Goal: Task Accomplishment & Management: Manage account settings

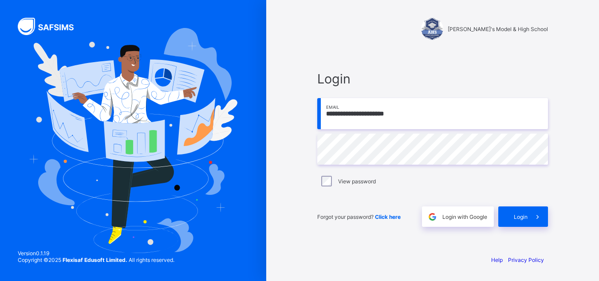
type input "**********"
click at [518, 215] on span "Login" at bounding box center [521, 216] width 14 height 7
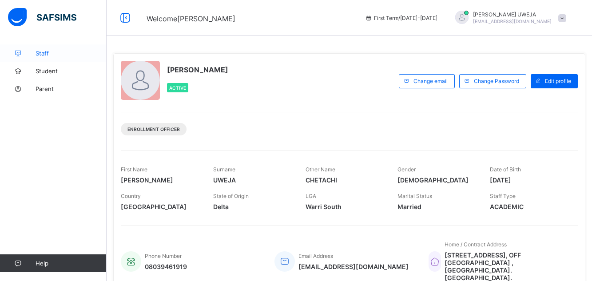
click at [40, 57] on link "Staff" at bounding box center [53, 53] width 107 height 18
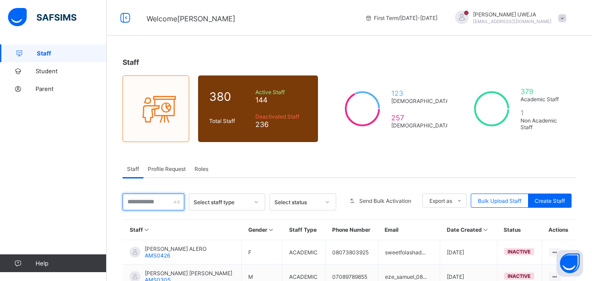
click at [150, 201] on input "text" at bounding box center [153, 201] width 62 height 17
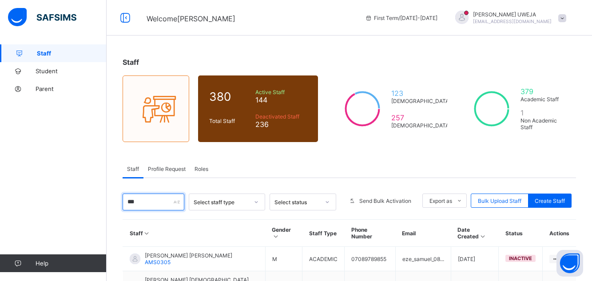
scroll to position [86, 0]
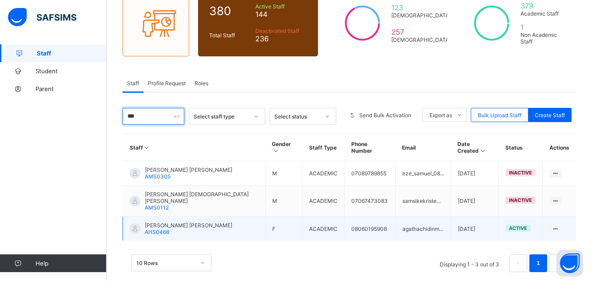
type input "***"
click at [192, 222] on span "[PERSON_NAME] [PERSON_NAME]" at bounding box center [188, 225] width 87 height 7
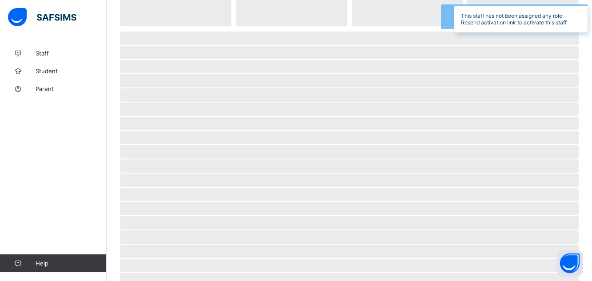
click at [192, 211] on span "‌" at bounding box center [349, 208] width 458 height 13
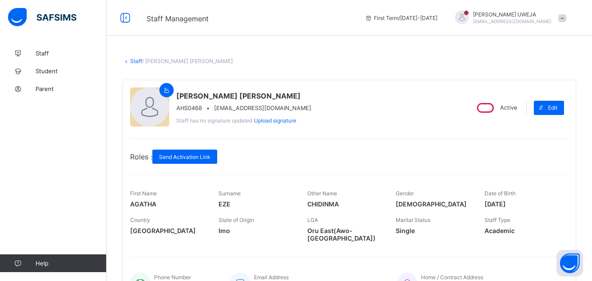
scroll to position [208, 0]
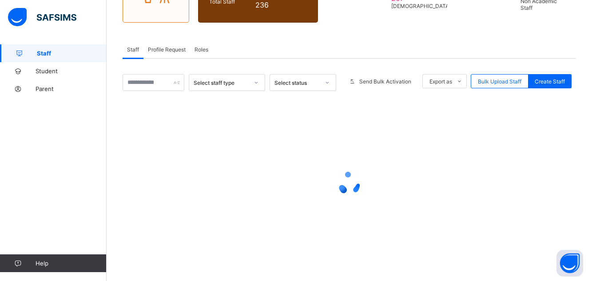
scroll to position [86, 0]
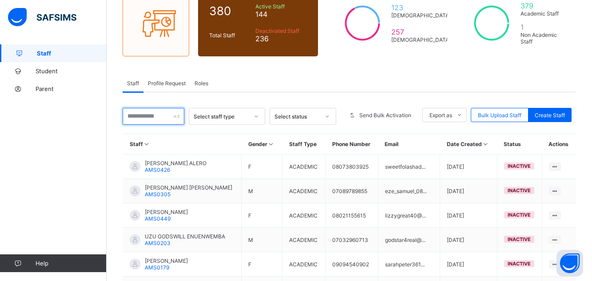
click at [152, 116] on input "text" at bounding box center [153, 116] width 62 height 17
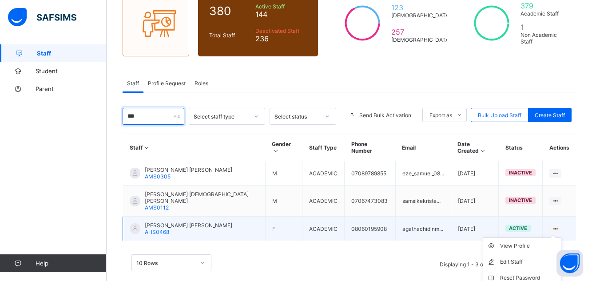
type input "***"
click at [559, 225] on icon at bounding box center [555, 228] width 8 height 7
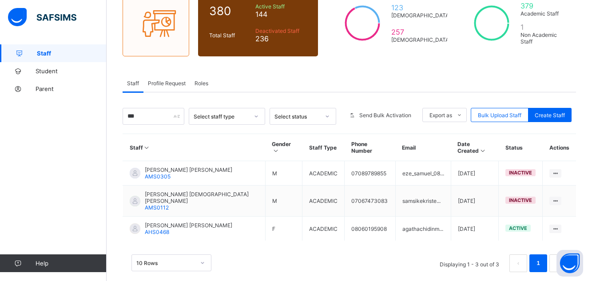
click at [590, 271] on div "Staff 380 Total Staff Active Staff 144 Deactivated Staff 236 123 [DEMOGRAPHIC_D…" at bounding box center [349, 126] width 485 height 335
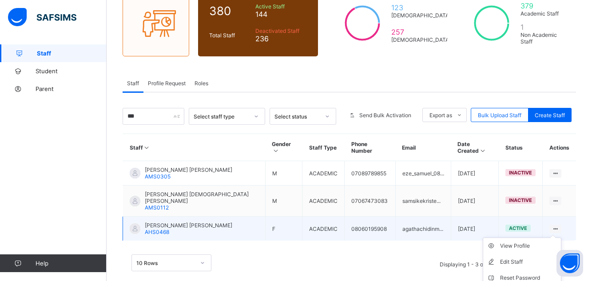
click at [556, 237] on ul "View Profile Edit Staff Reset Password Resend Activation Link Change Email Dele…" at bounding box center [521, 285] width 79 height 97
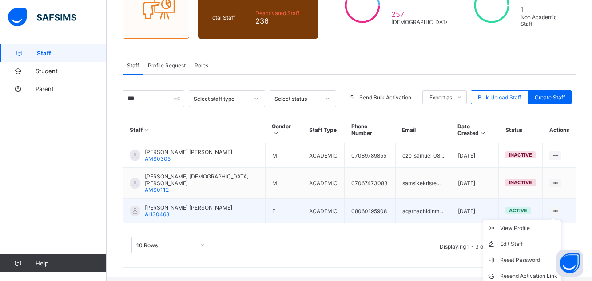
scroll to position [121, 0]
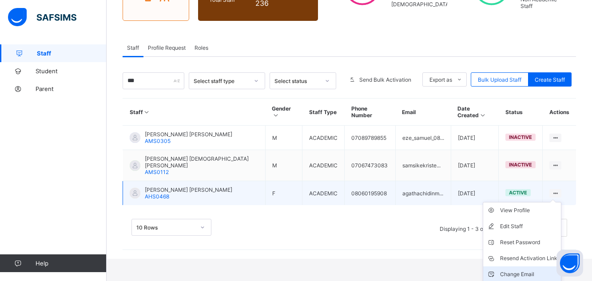
click at [517, 270] on div "Change Email" at bounding box center [528, 274] width 57 height 9
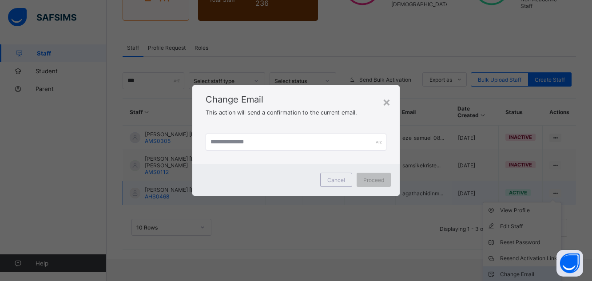
scroll to position [86, 0]
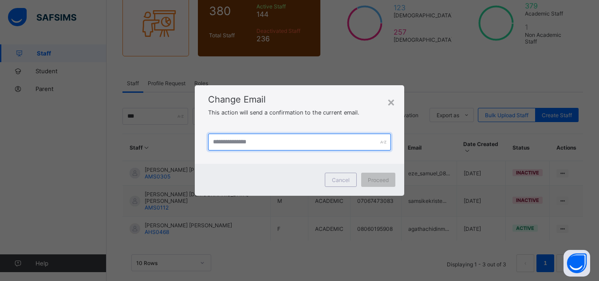
click at [253, 143] on input "text" at bounding box center [299, 142] width 183 height 17
type input "**********"
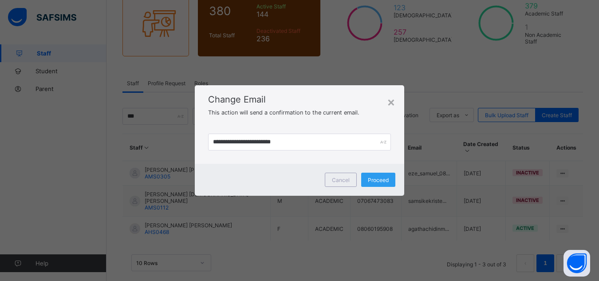
click at [381, 183] on div "Proceed" at bounding box center [378, 180] width 34 height 14
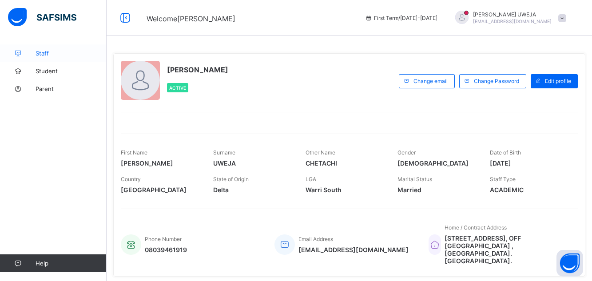
click at [49, 57] on link "Staff" at bounding box center [53, 53] width 107 height 18
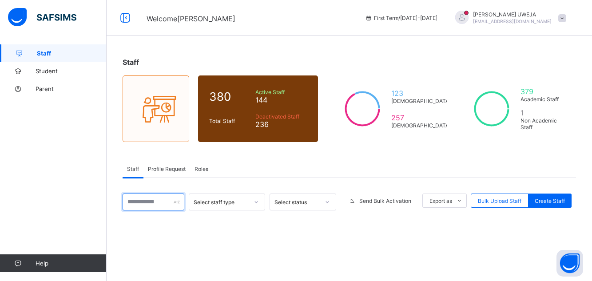
click at [162, 204] on input "text" at bounding box center [153, 201] width 62 height 17
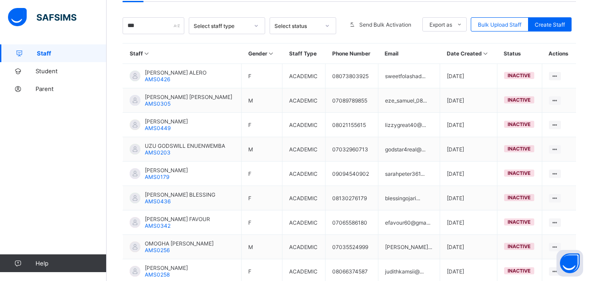
scroll to position [175, 0]
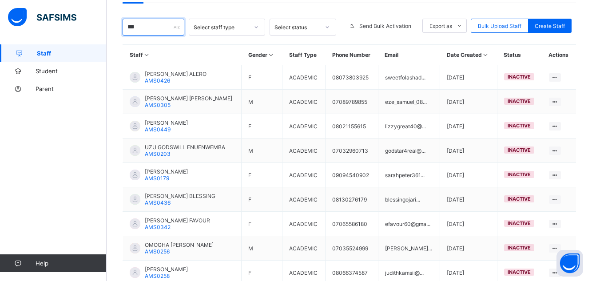
click at [138, 26] on input "***" at bounding box center [153, 27] width 62 height 17
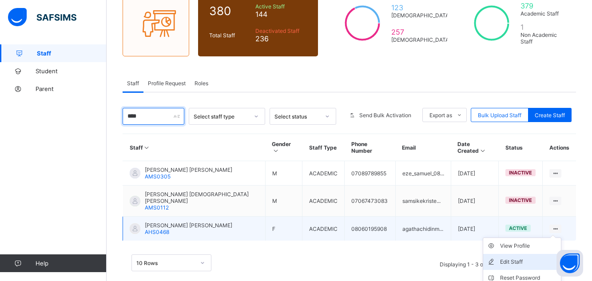
scroll to position [126, 0]
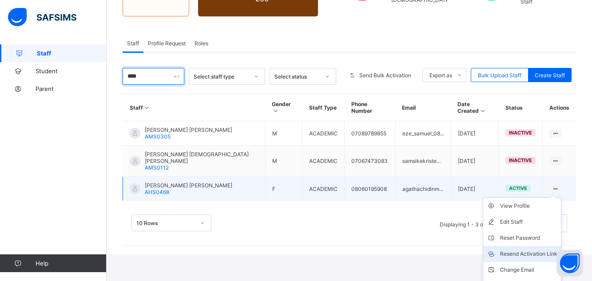
type input "***"
click at [542, 249] on div "Resend Activation Link" at bounding box center [528, 253] width 57 height 9
click at [529, 249] on div "Resend Activation Link" at bounding box center [528, 253] width 57 height 9
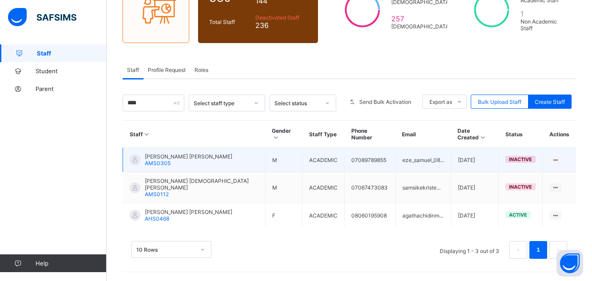
scroll to position [86, 0]
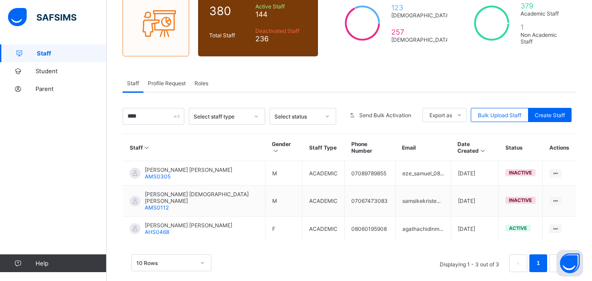
click at [313, 255] on div "10 Rows Displaying 1 - 3 out of 3 1" at bounding box center [348, 263] width 435 height 18
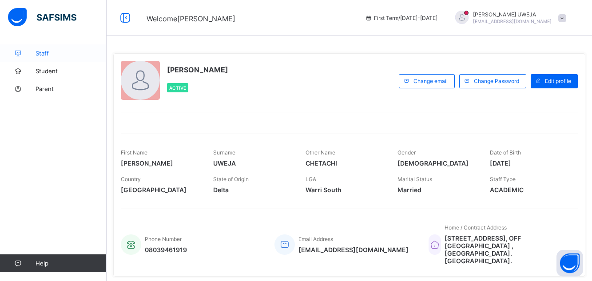
click at [43, 55] on span "Staff" at bounding box center [71, 53] width 71 height 7
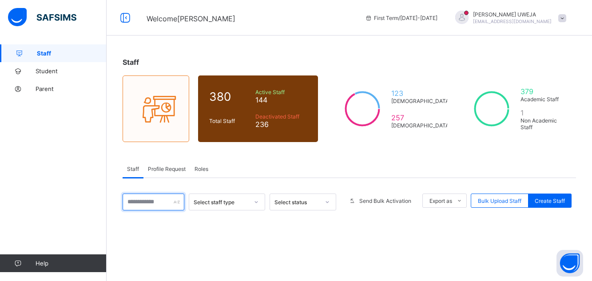
click at [140, 203] on input "text" at bounding box center [153, 201] width 62 height 17
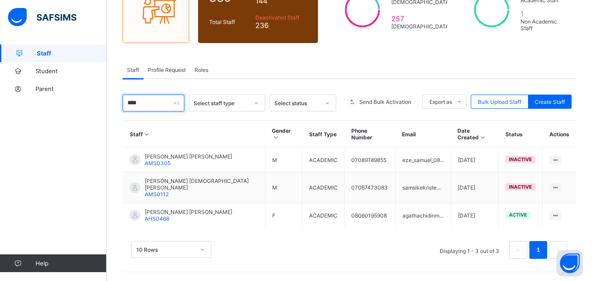
scroll to position [86, 0]
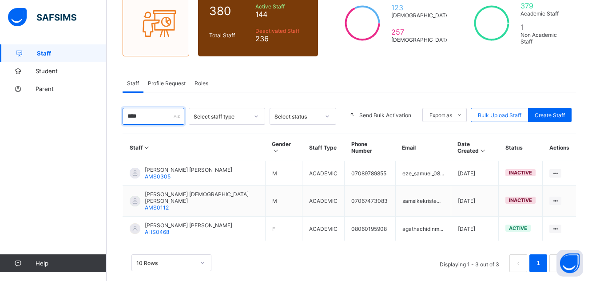
type input "***"
click at [161, 237] on div "10 Rows Displaying 1 - 3 out of 3 1" at bounding box center [348, 259] width 453 height 44
click at [347, 254] on div "10 Rows Displaying 1 - 3 out of 3 1" at bounding box center [348, 263] width 435 height 18
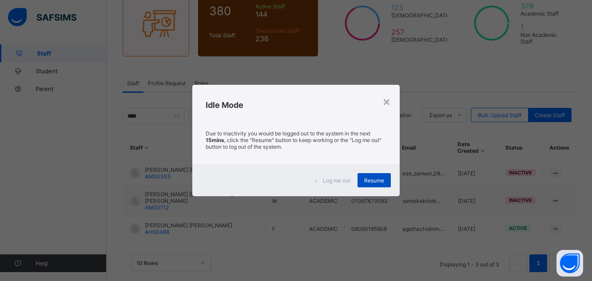
click at [369, 179] on span "Resume" at bounding box center [374, 180] width 20 height 7
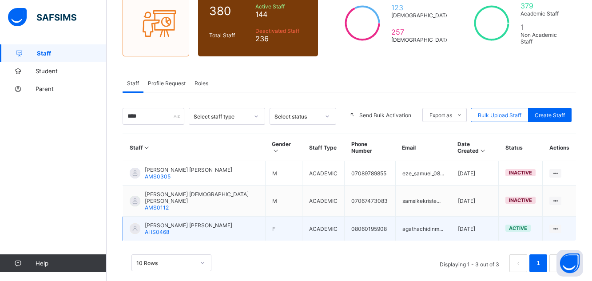
click at [158, 222] on span "[PERSON_NAME] [PERSON_NAME]" at bounding box center [188, 225] width 87 height 7
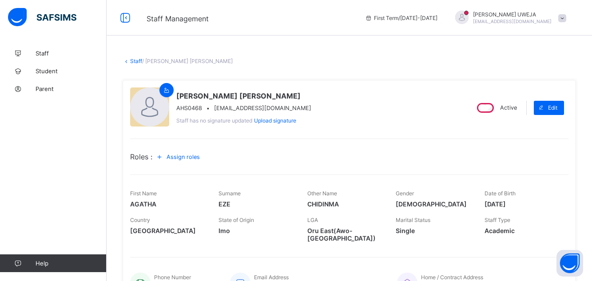
scroll to position [208, 0]
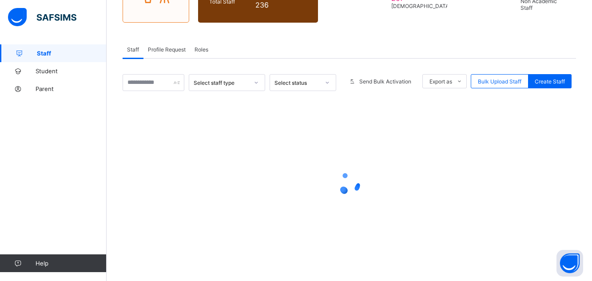
scroll to position [86, 0]
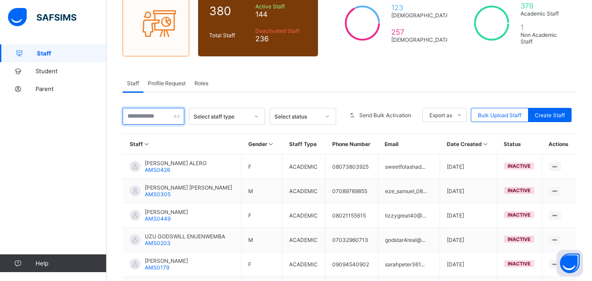
click at [163, 119] on input "text" at bounding box center [153, 116] width 62 height 17
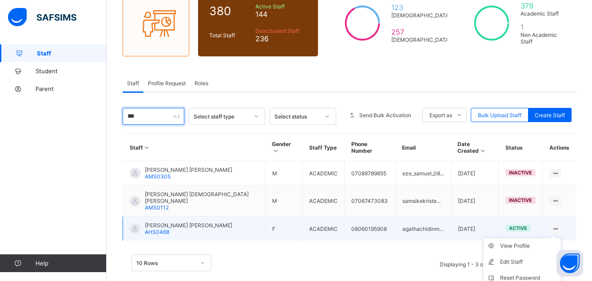
type input "***"
click at [561, 237] on ul "View Profile Edit Staff Reset Password Resend Activation Link Change Email Dele…" at bounding box center [521, 285] width 79 height 97
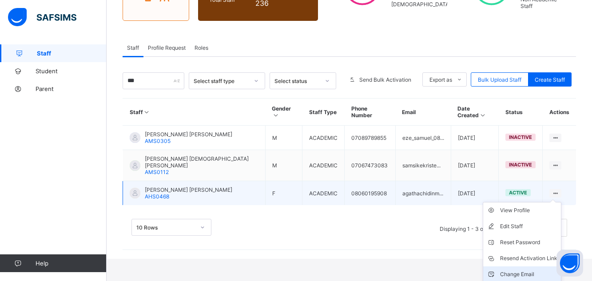
click at [530, 270] on div "Change Email" at bounding box center [528, 274] width 57 height 9
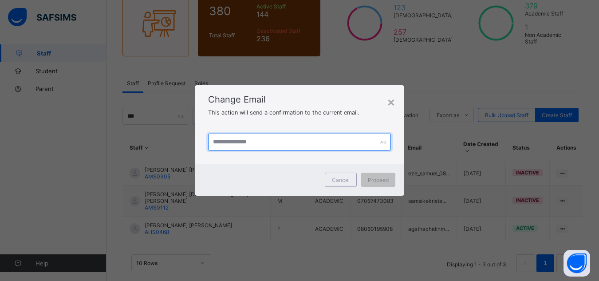
click at [222, 140] on input "text" at bounding box center [299, 142] width 183 height 17
type input "**********"
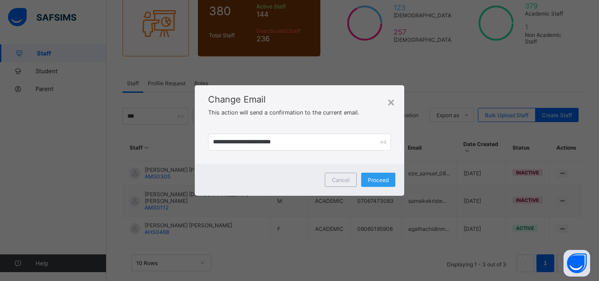
click at [374, 180] on span "Proceed" at bounding box center [378, 180] width 21 height 7
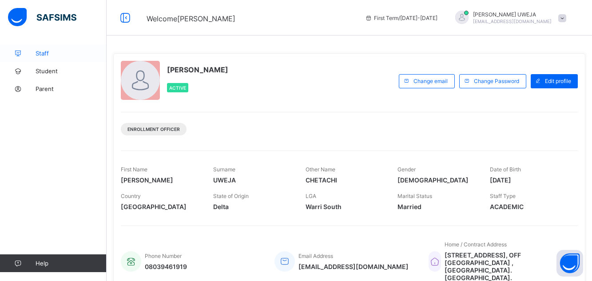
click at [66, 57] on link "Staff" at bounding box center [53, 53] width 107 height 18
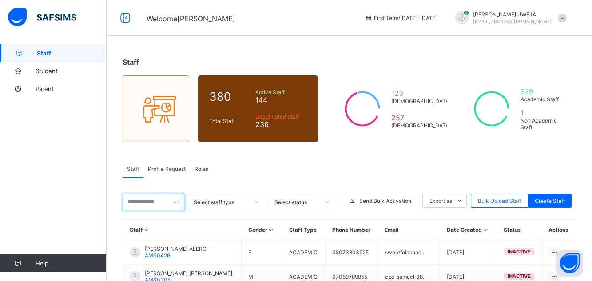
click at [154, 208] on input "text" at bounding box center [153, 201] width 62 height 17
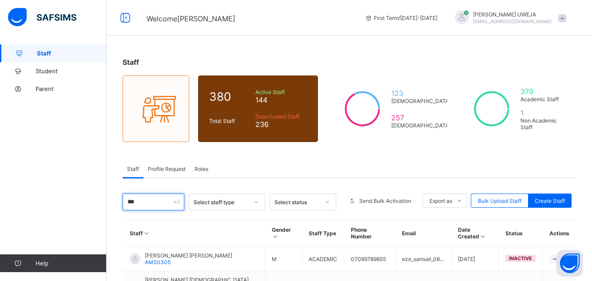
scroll to position [86, 0]
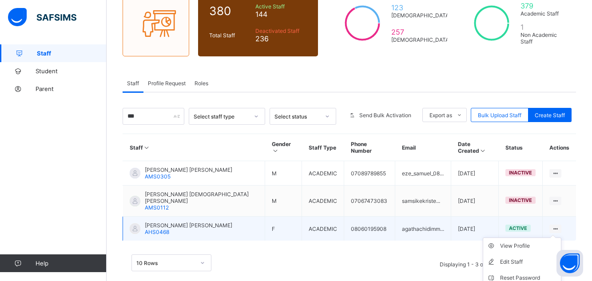
click at [559, 237] on ul "View Profile Edit Staff Reset Password Resend Activation Link Change Email Dele…" at bounding box center [521, 285] width 79 height 97
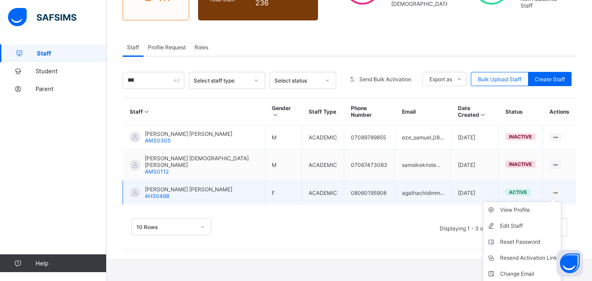
scroll to position [126, 0]
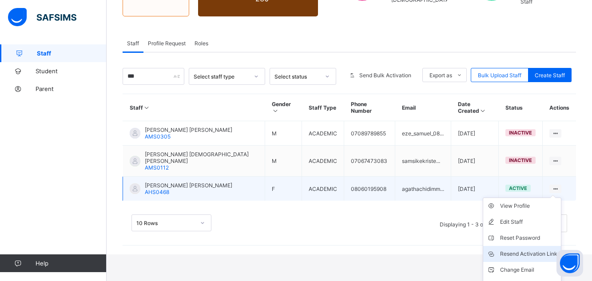
click at [533, 249] on div "Resend Activation Link" at bounding box center [528, 253] width 57 height 9
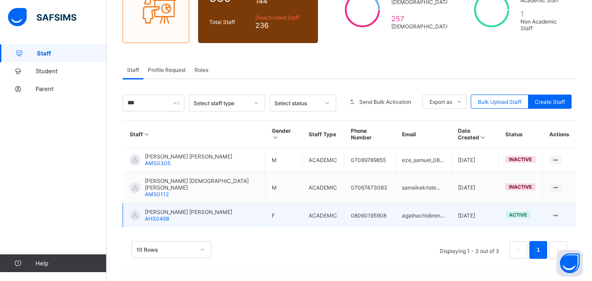
scroll to position [86, 0]
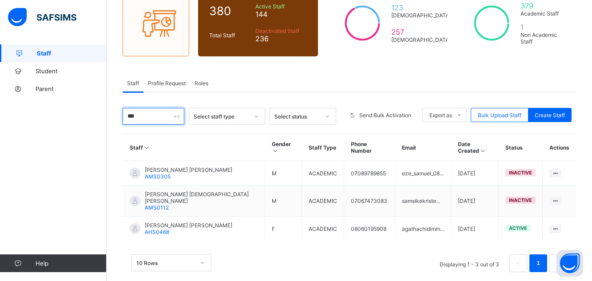
click at [147, 114] on input "***" at bounding box center [153, 116] width 62 height 17
type input "*"
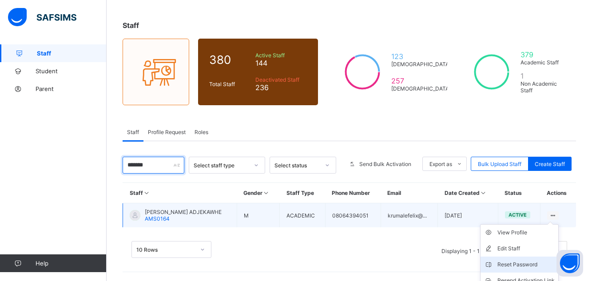
scroll to position [77, 0]
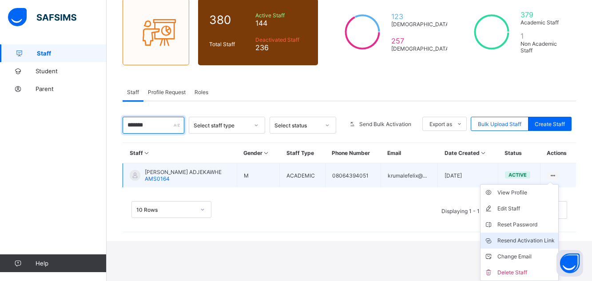
type input "*******"
click at [545, 241] on div "Resend Activation Link" at bounding box center [525, 240] width 57 height 9
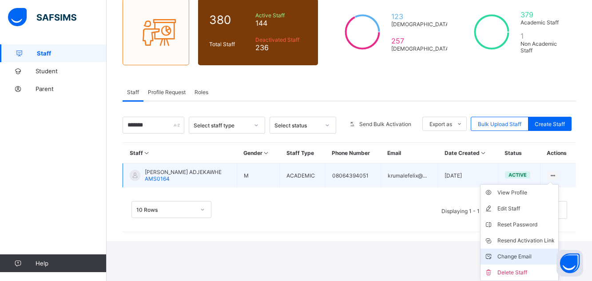
click at [535, 254] on div "Change Email" at bounding box center [525, 256] width 57 height 9
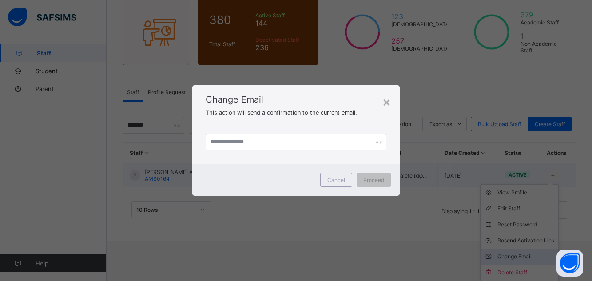
scroll to position [37, 0]
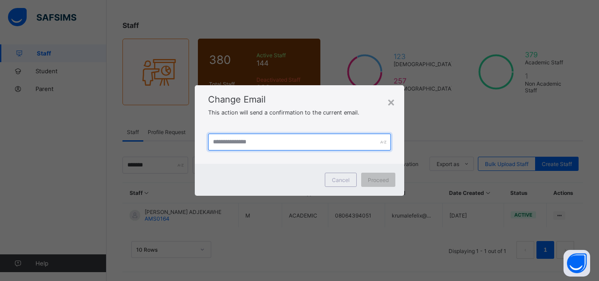
click at [248, 142] on input "text" at bounding box center [299, 142] width 183 height 17
type input "**********"
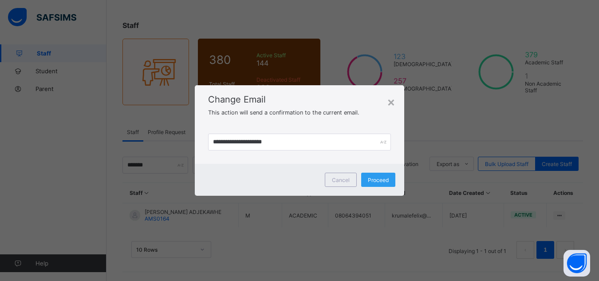
click at [373, 181] on span "Proceed" at bounding box center [378, 180] width 21 height 7
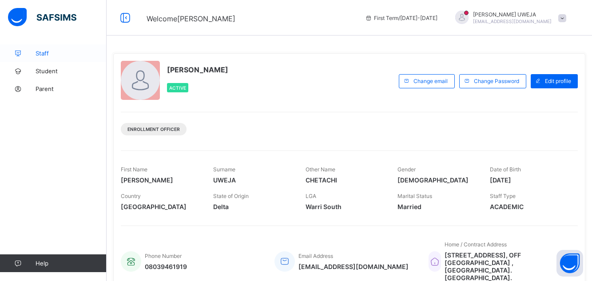
click at [48, 49] on link "Staff" at bounding box center [53, 53] width 107 height 18
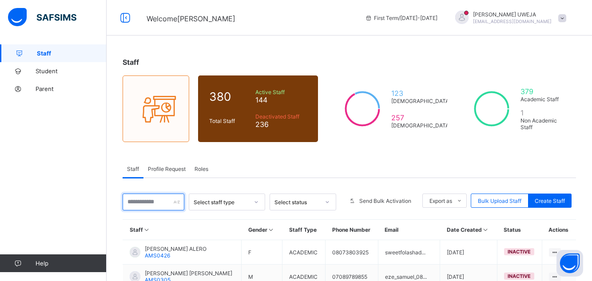
click at [144, 204] on input "text" at bounding box center [153, 201] width 62 height 17
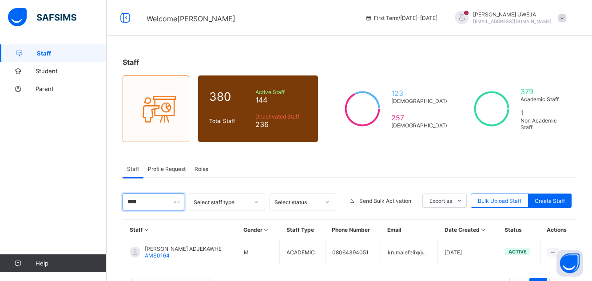
type input "*******"
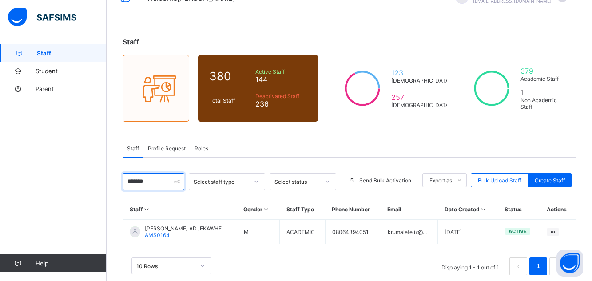
scroll to position [37, 0]
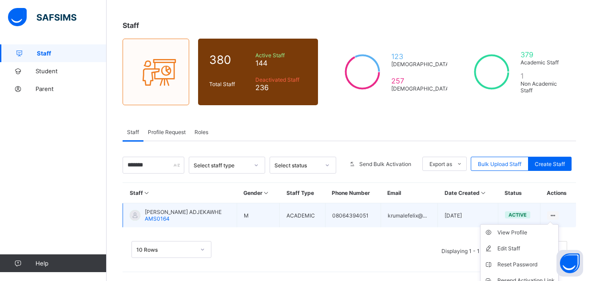
click at [558, 224] on ul "View Profile Edit Staff Reset Password Resend Activation Link Change Email Dele…" at bounding box center [519, 272] width 79 height 97
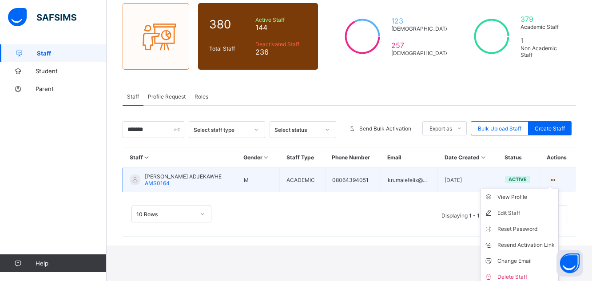
scroll to position [77, 0]
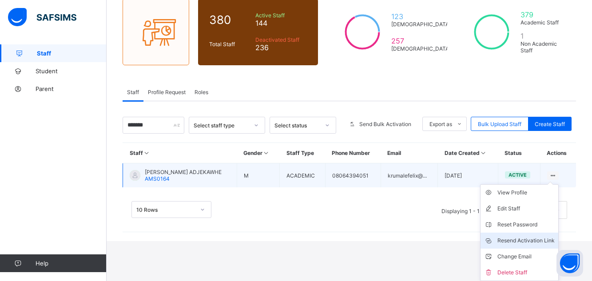
click at [543, 238] on div "Resend Activation Link" at bounding box center [525, 240] width 57 height 9
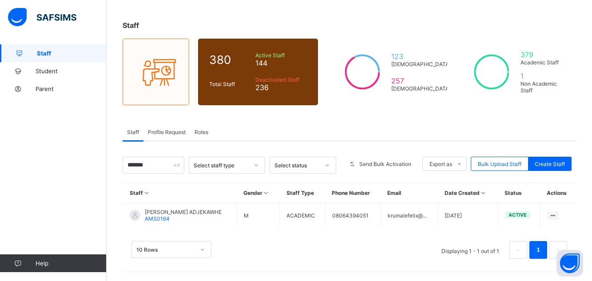
scroll to position [37, 0]
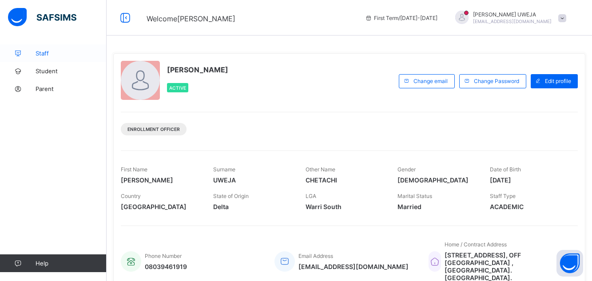
click at [55, 50] on span "Staff" at bounding box center [71, 53] width 71 height 7
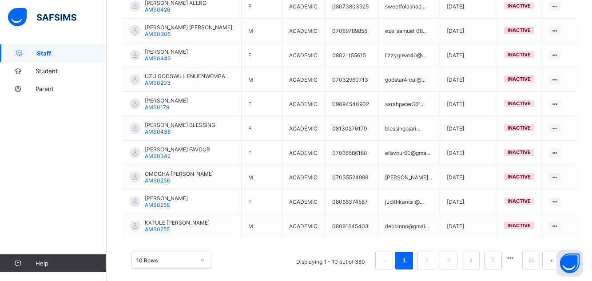
click at [516, 260] on button "button" at bounding box center [510, 258] width 12 height 8
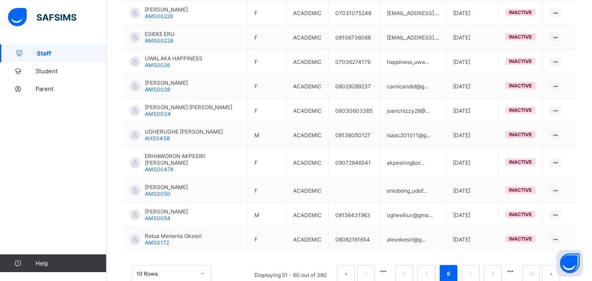
click at [516, 268] on button "button" at bounding box center [510, 272] width 12 height 8
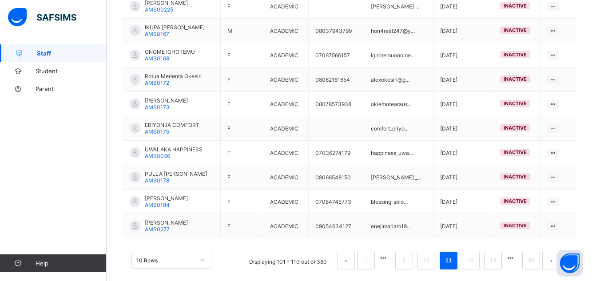
click at [516, 260] on button "button" at bounding box center [510, 258] width 12 height 8
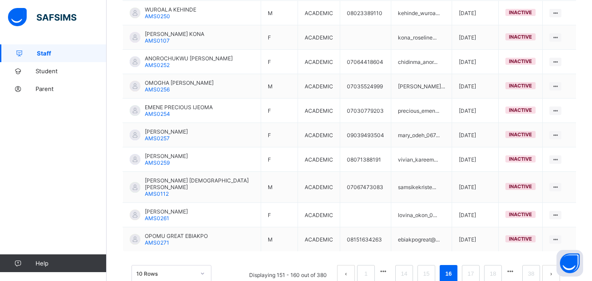
click at [516, 268] on button "button" at bounding box center [510, 272] width 12 height 8
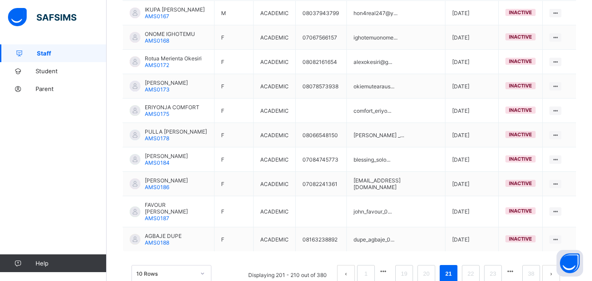
click at [516, 268] on button "button" at bounding box center [510, 272] width 12 height 8
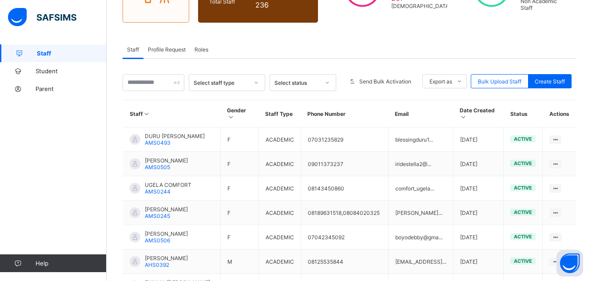
scroll to position [246, 0]
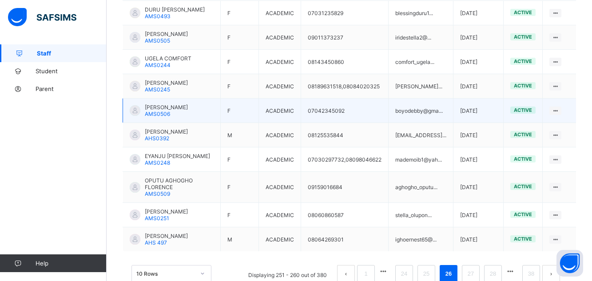
click at [180, 110] on span "[PERSON_NAME]" at bounding box center [166, 107] width 43 height 7
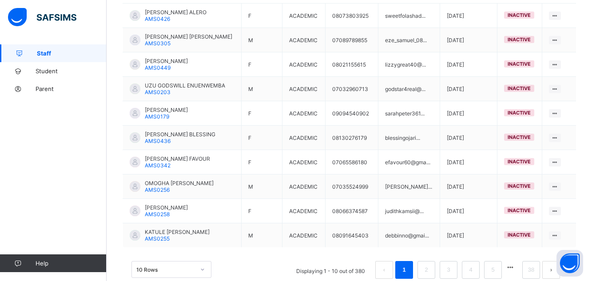
scroll to position [256, 0]
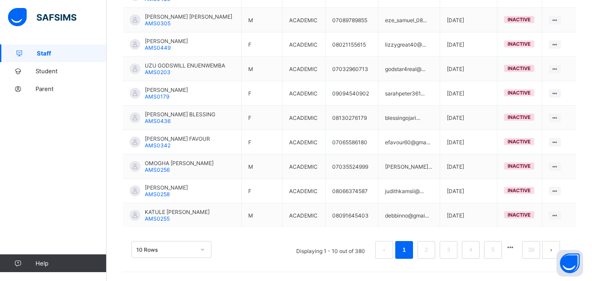
click at [516, 246] on button "button" at bounding box center [510, 248] width 12 height 8
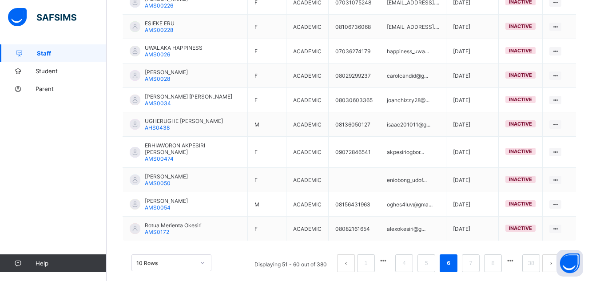
click at [516, 257] on button "button" at bounding box center [510, 261] width 12 height 8
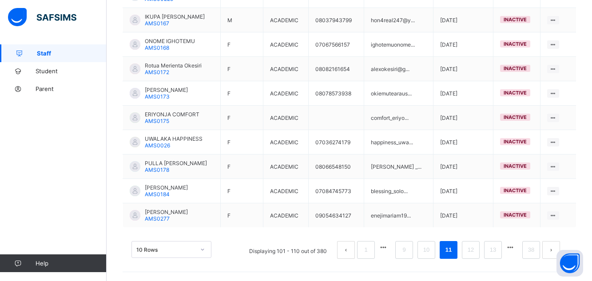
click at [516, 247] on button "button" at bounding box center [510, 248] width 12 height 8
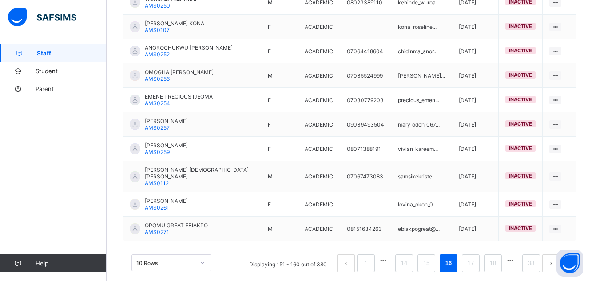
click at [516, 257] on button "button" at bounding box center [510, 261] width 12 height 8
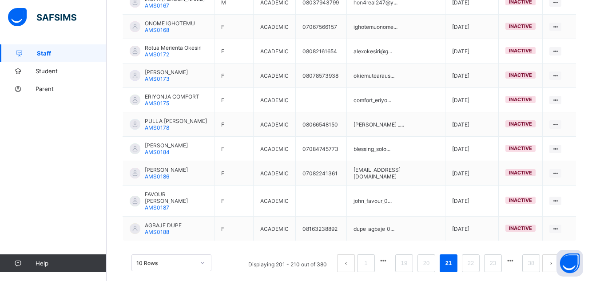
click at [516, 257] on button "button" at bounding box center [510, 261] width 12 height 8
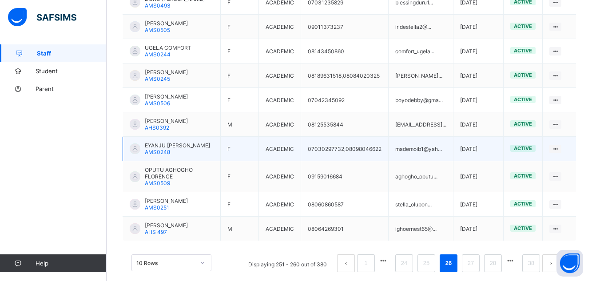
click at [167, 155] on span "AMS0248" at bounding box center [157, 152] width 25 height 7
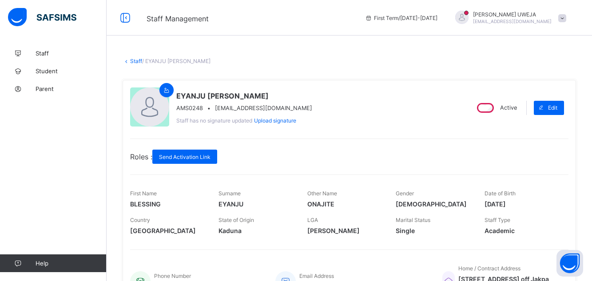
click at [501, 107] on div "Active" at bounding box center [496, 108] width 46 height 14
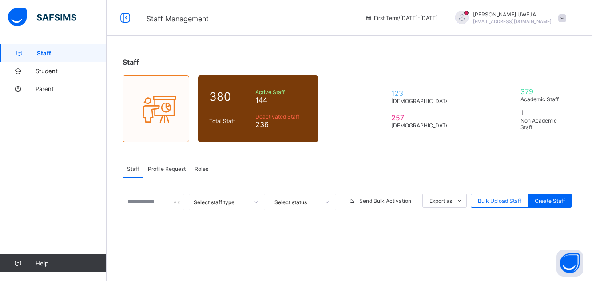
scroll to position [119, 0]
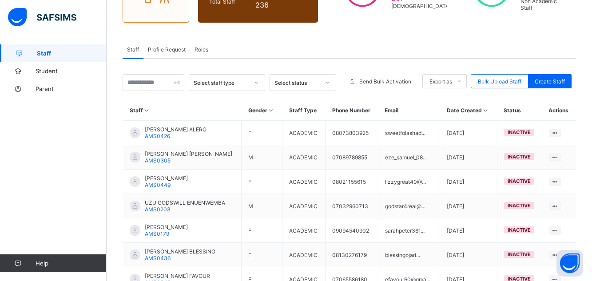
click at [587, 260] on div "Staff 380 Total Staff Active Staff 144 Deactivated Staff 236 123 [DEMOGRAPHIC_D…" at bounding box center [349, 171] width 485 height 493
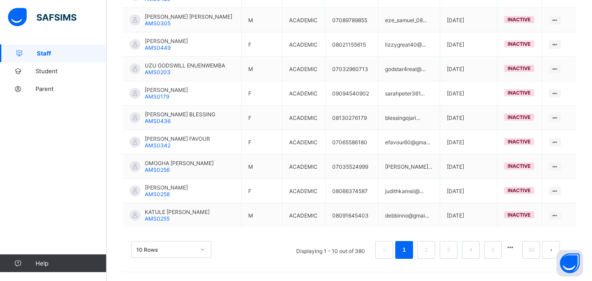
click at [516, 249] on button "button" at bounding box center [510, 248] width 12 height 8
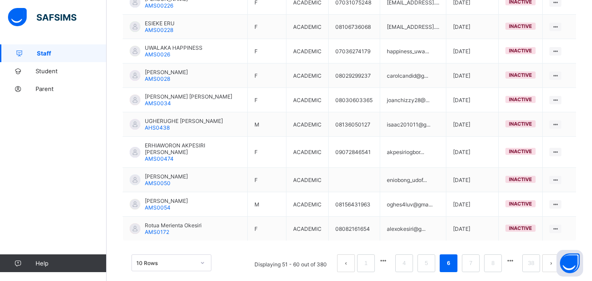
click at [516, 257] on button "button" at bounding box center [510, 261] width 12 height 8
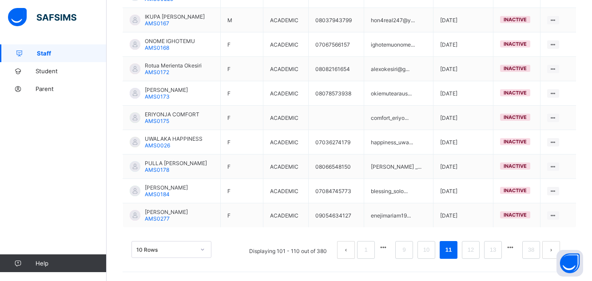
click at [516, 249] on button "button" at bounding box center [510, 248] width 12 height 8
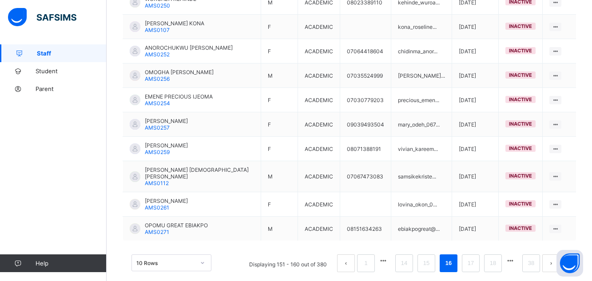
click at [516, 257] on button "button" at bounding box center [510, 261] width 12 height 8
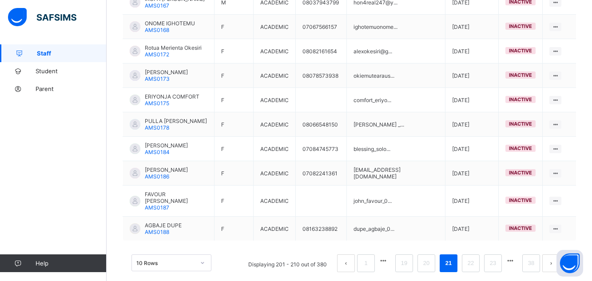
click at [516, 257] on button "button" at bounding box center [510, 261] width 12 height 8
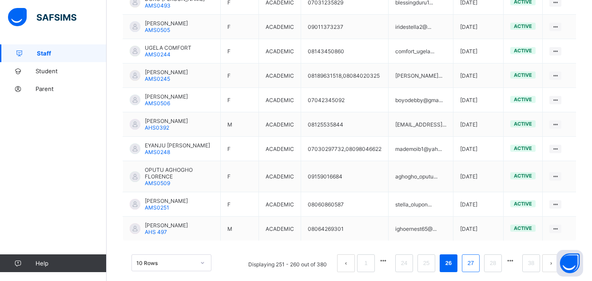
click at [476, 268] on link "27" at bounding box center [471, 263] width 12 height 12
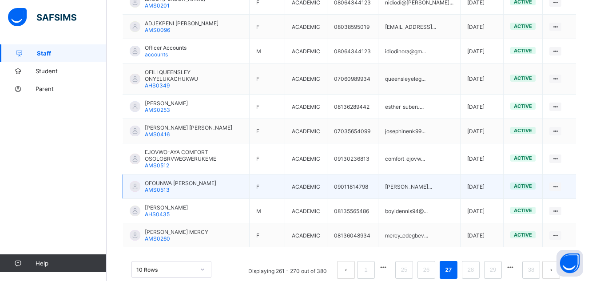
click at [170, 180] on span "OFOUNWA [PERSON_NAME]" at bounding box center [180, 183] width 71 height 7
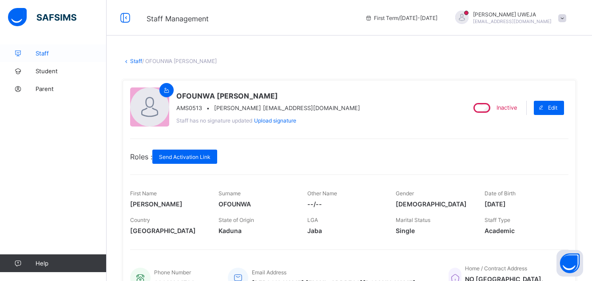
click at [43, 55] on span "Staff" at bounding box center [71, 53] width 71 height 7
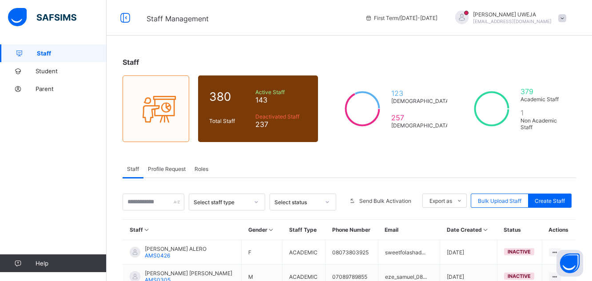
scroll to position [246, 0]
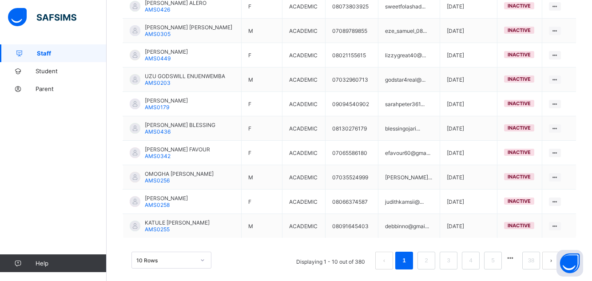
click at [516, 258] on button "button" at bounding box center [510, 258] width 12 height 8
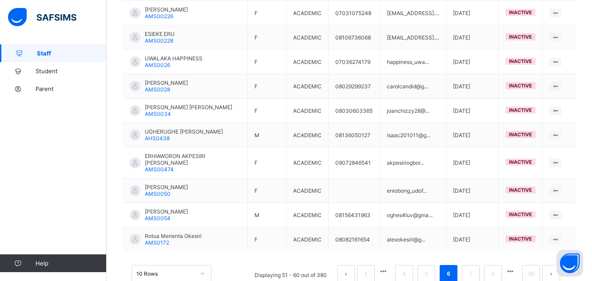
click at [516, 268] on button "button" at bounding box center [510, 272] width 12 height 8
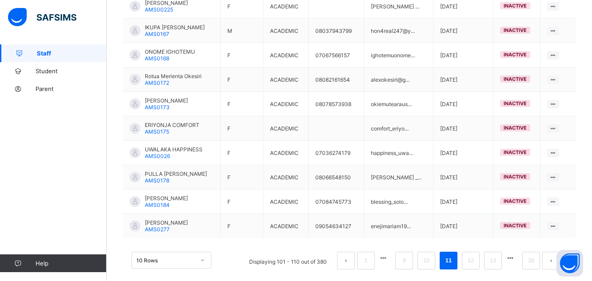
click at [516, 258] on button "button" at bounding box center [510, 258] width 12 height 8
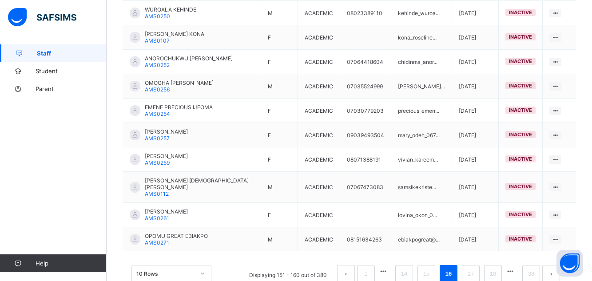
click at [516, 268] on button "button" at bounding box center [510, 272] width 12 height 8
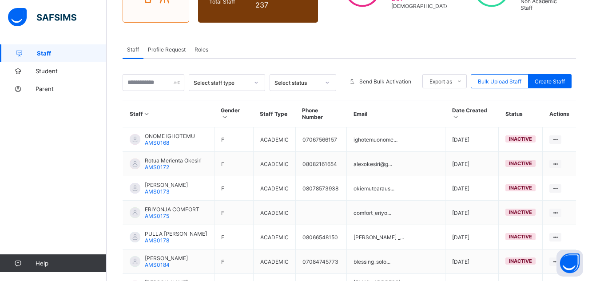
scroll to position [246, 0]
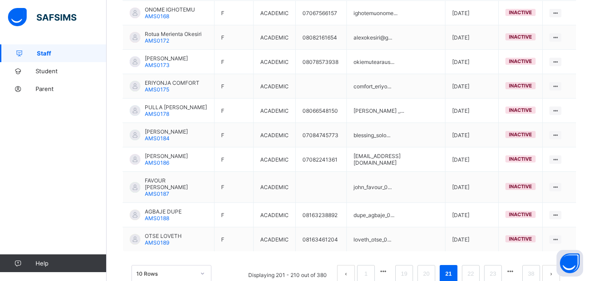
click at [516, 268] on button "button" at bounding box center [510, 272] width 12 height 8
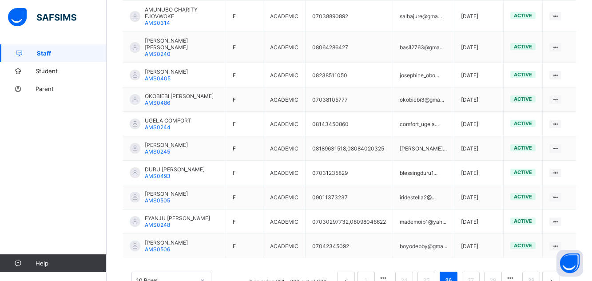
click at [518, 258] on div "10 Rows Displaying 251 - 260 out of 380 1 24 25 26 27 28 38" at bounding box center [348, 276] width 453 height 44
click at [476, 275] on link "27" at bounding box center [471, 281] width 12 height 12
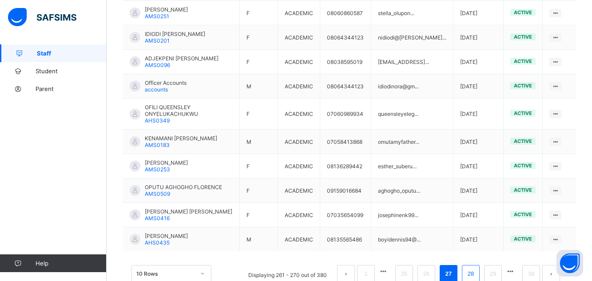
click at [475, 268] on link "28" at bounding box center [471, 274] width 12 height 12
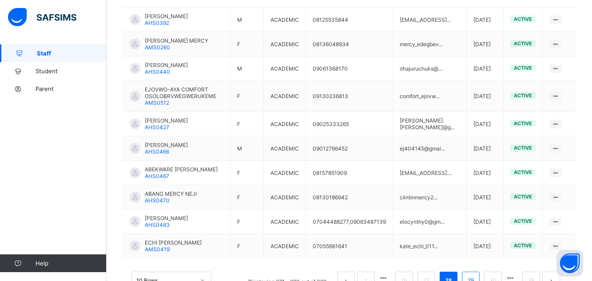
click at [475, 275] on link "29" at bounding box center [471, 281] width 12 height 12
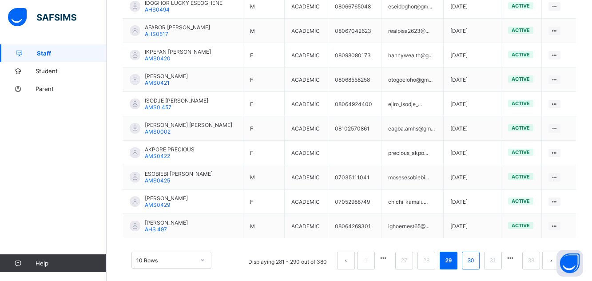
click at [475, 265] on link "30" at bounding box center [471, 261] width 12 height 12
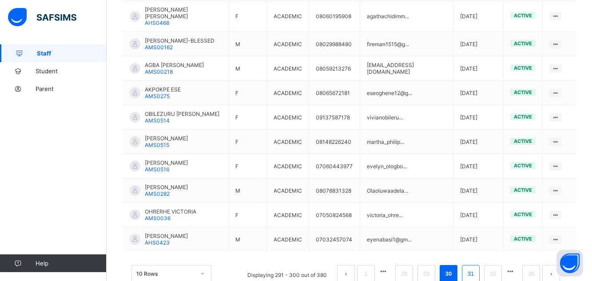
click at [476, 268] on link "31" at bounding box center [471, 274] width 12 height 12
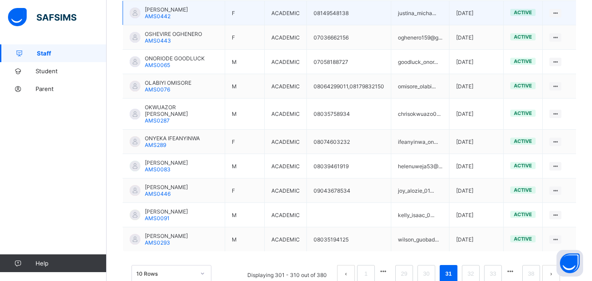
click at [169, 14] on span "AMS0442" at bounding box center [158, 16] width 26 height 7
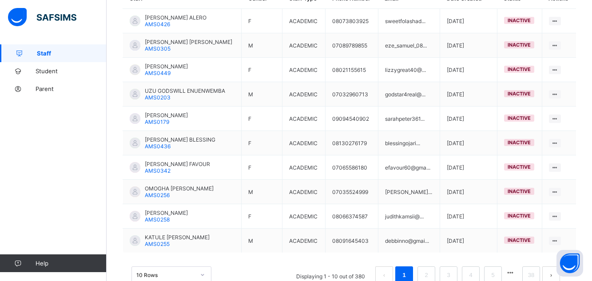
scroll to position [256, 0]
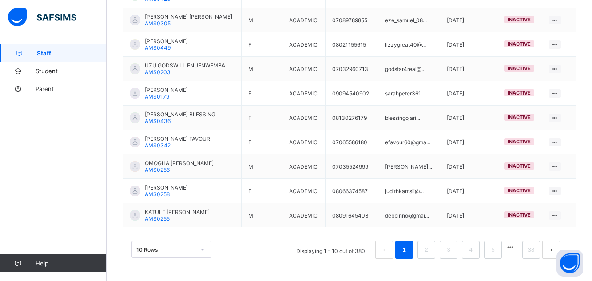
click at [516, 250] on button "button" at bounding box center [510, 248] width 12 height 8
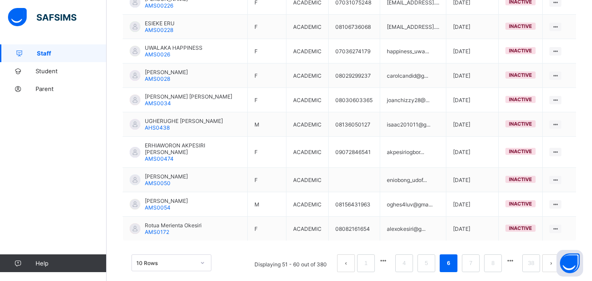
click at [516, 257] on button "button" at bounding box center [510, 261] width 12 height 8
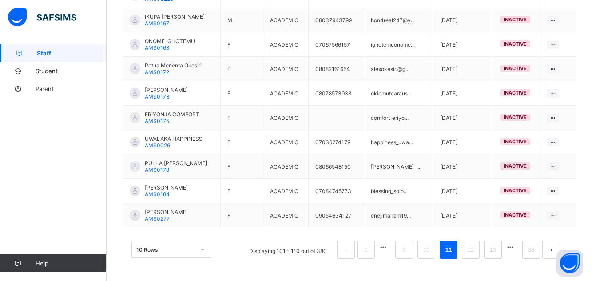
click at [516, 250] on button "button" at bounding box center [510, 248] width 12 height 8
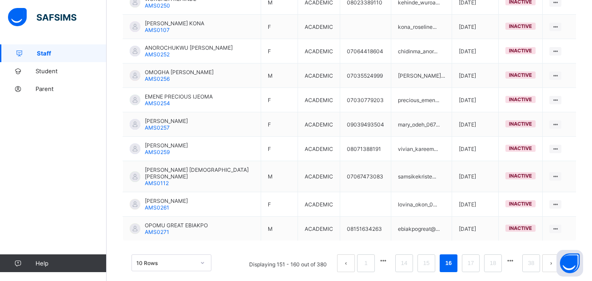
click at [516, 257] on button "button" at bounding box center [510, 261] width 12 height 8
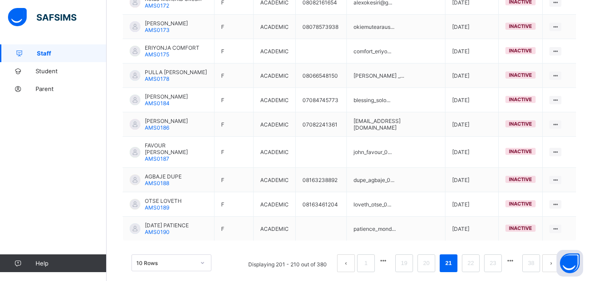
click at [516, 257] on button "button" at bounding box center [510, 261] width 12 height 8
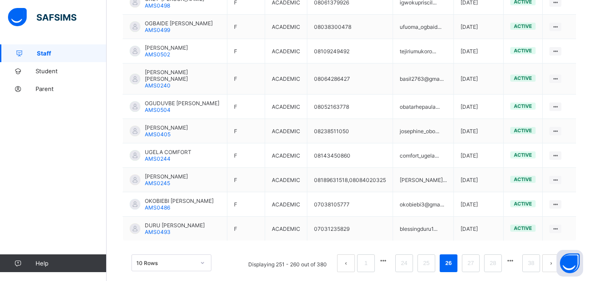
click at [518, 250] on div "10 Rows Displaying 251 - 260 out of 380 1 24 25 26 27 28 38" at bounding box center [348, 259] width 453 height 44
click at [497, 267] on link "28" at bounding box center [493, 263] width 12 height 12
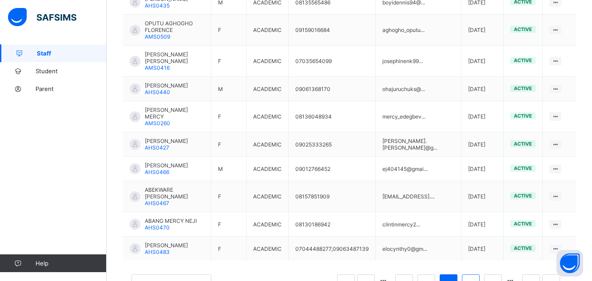
click at [476, 277] on link "29" at bounding box center [471, 283] width 12 height 12
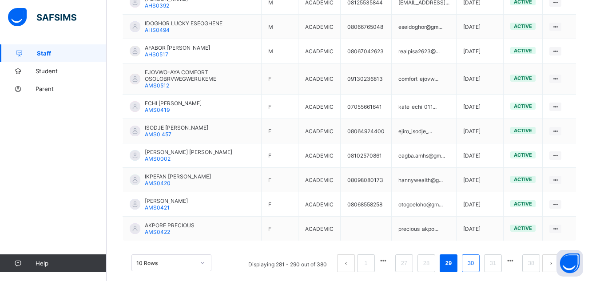
click at [479, 269] on li "30" at bounding box center [471, 263] width 18 height 18
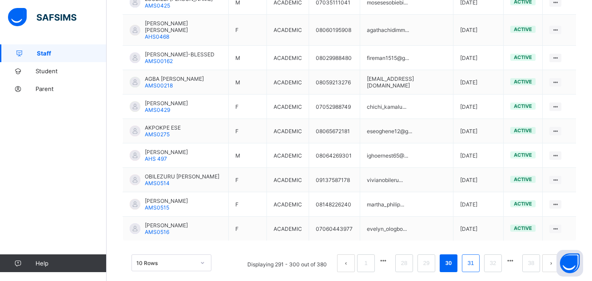
click at [475, 257] on link "31" at bounding box center [471, 263] width 12 height 12
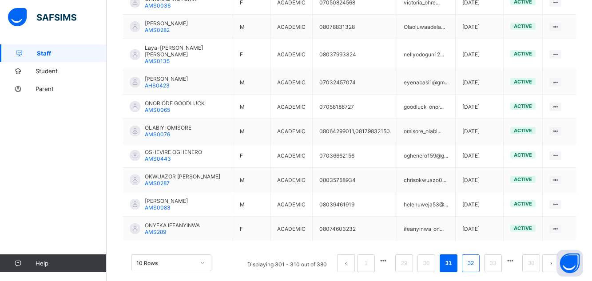
click at [476, 267] on link "32" at bounding box center [471, 263] width 12 height 12
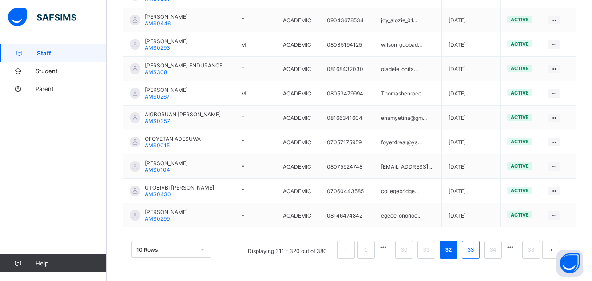
click at [473, 251] on link "33" at bounding box center [471, 250] width 12 height 12
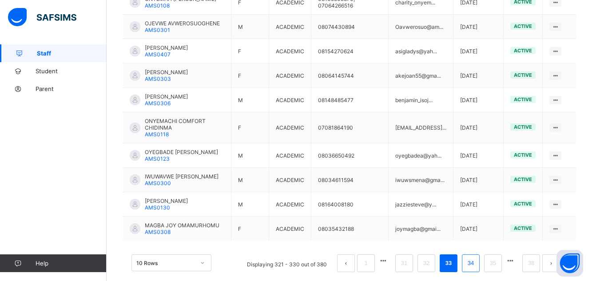
click at [475, 265] on link "34" at bounding box center [471, 263] width 12 height 12
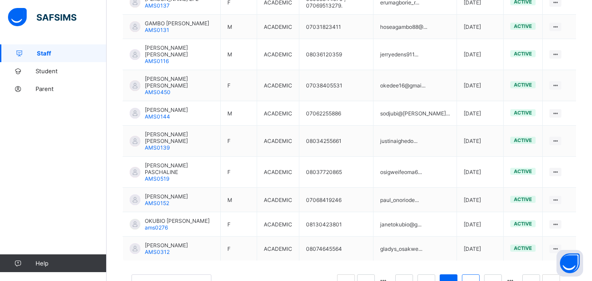
click at [475, 277] on link "35" at bounding box center [471, 283] width 12 height 12
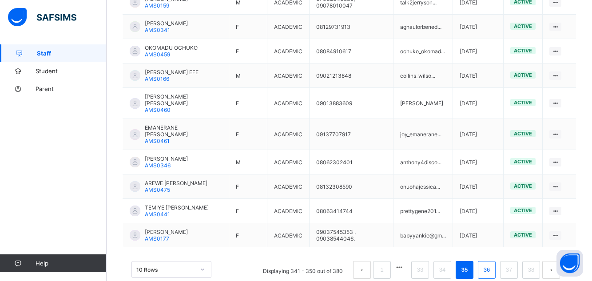
click at [488, 266] on link "36" at bounding box center [487, 270] width 12 height 12
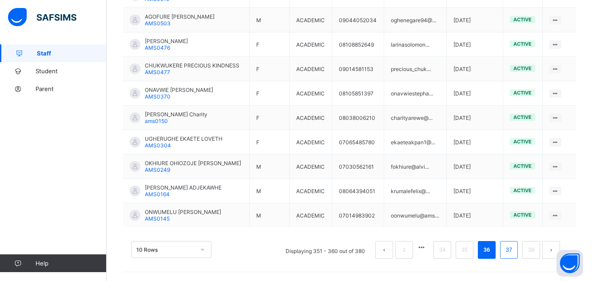
click at [517, 256] on li "37" at bounding box center [509, 250] width 18 height 18
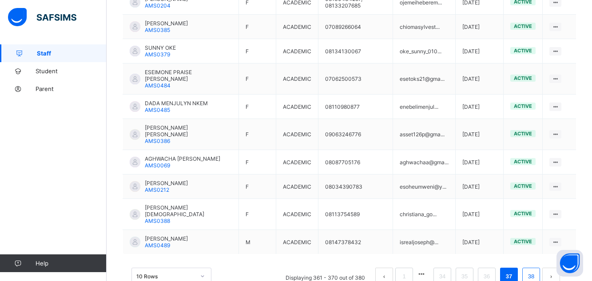
click at [537, 273] on link "38" at bounding box center [531, 277] width 12 height 12
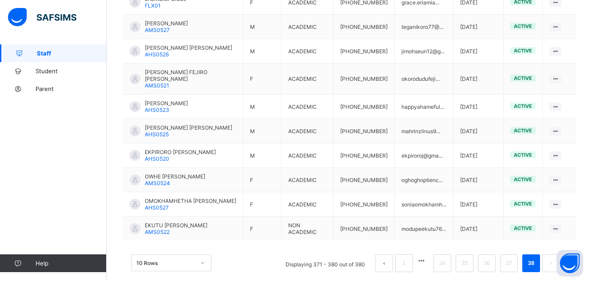
scroll to position [11, 0]
